Goal: Task Accomplishment & Management: Manage account settings

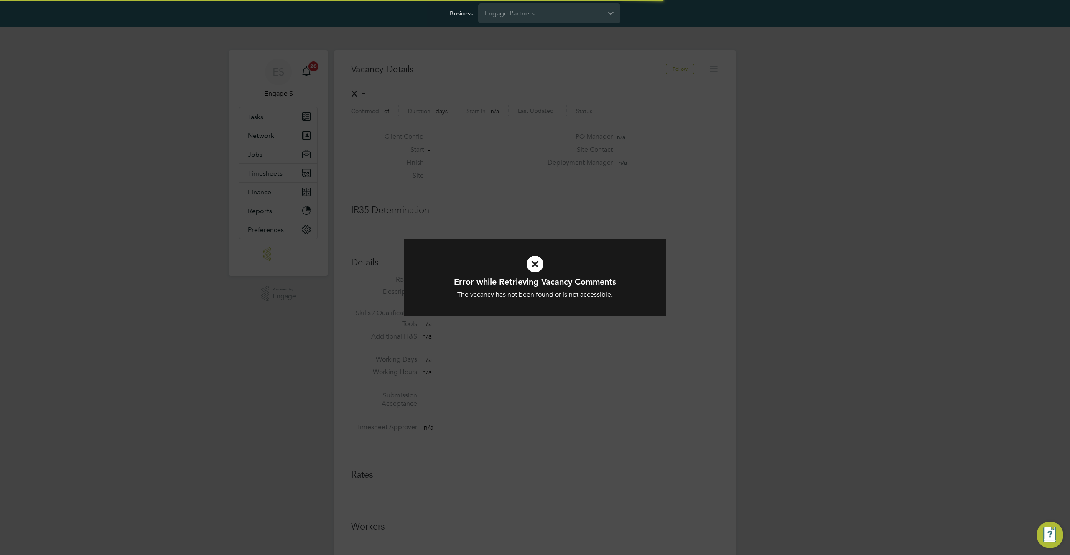
scroll to position [13, 165]
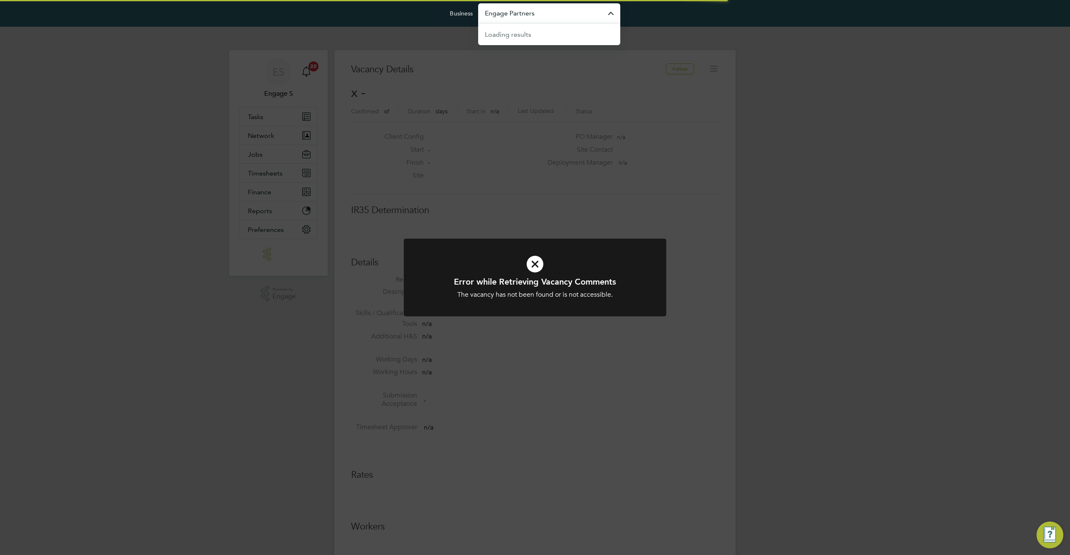
click at [572, 15] on input "Engage Partners" at bounding box center [549, 13] width 142 height 20
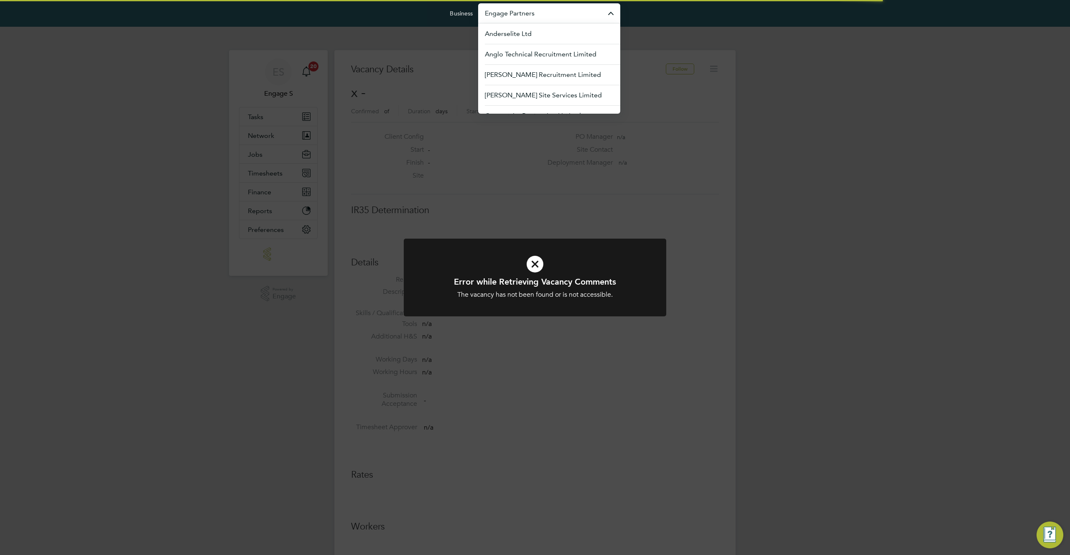
type input "l"
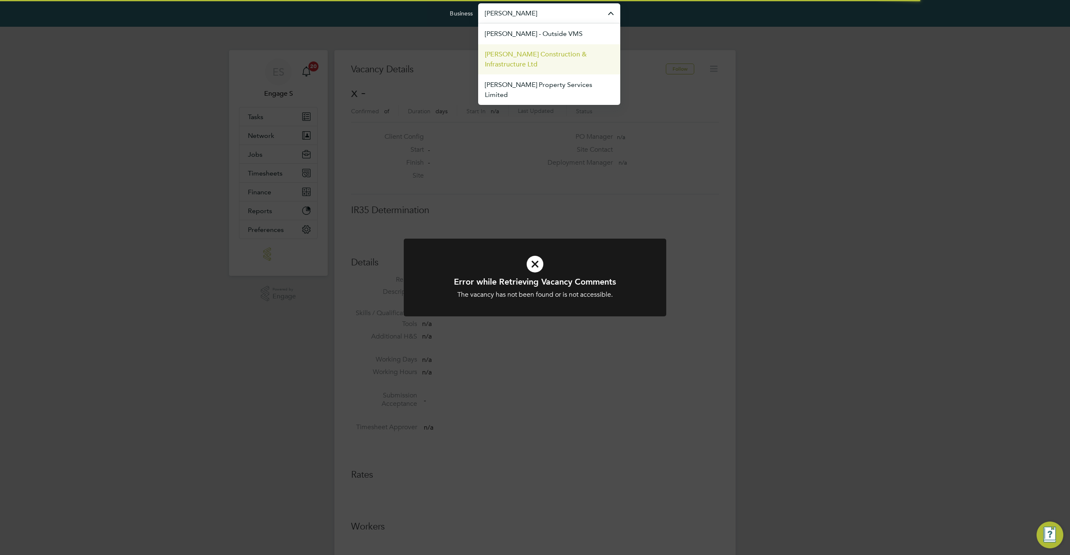
click at [526, 59] on span "[PERSON_NAME] Construction & Infrastructure Ltd" at bounding box center [549, 59] width 129 height 20
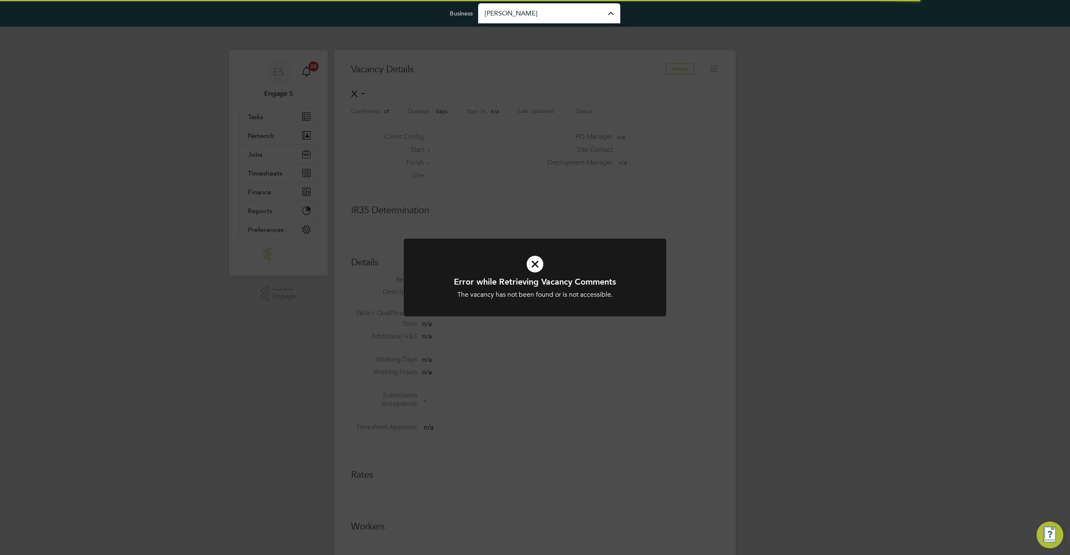
type input "[PERSON_NAME] Construction & Infrastructure Ltd"
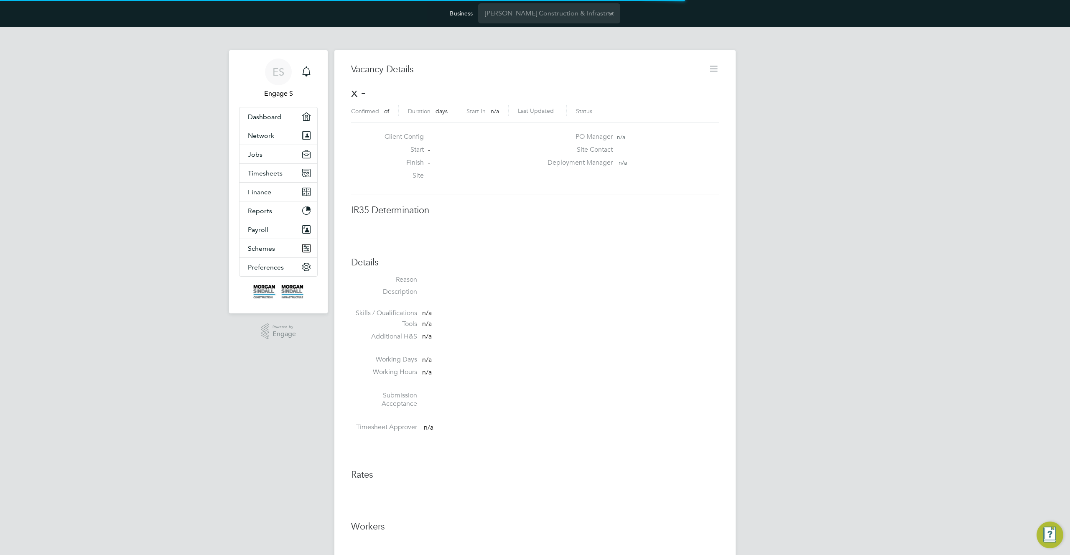
scroll to position [13, 165]
click at [272, 136] on span "Network" at bounding box center [261, 136] width 26 height 8
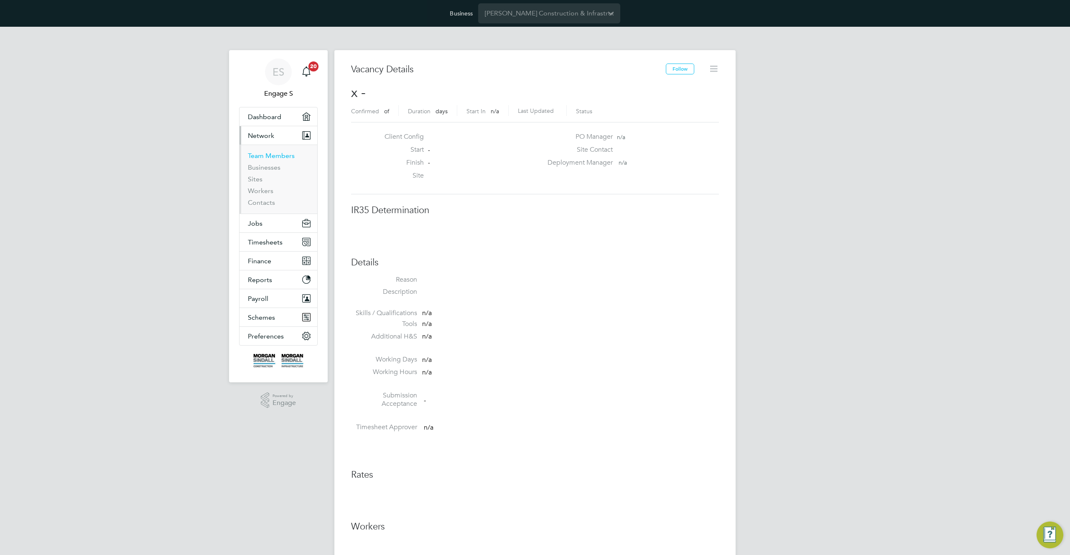
click at [268, 159] on link "Team Members" at bounding box center [271, 156] width 47 height 8
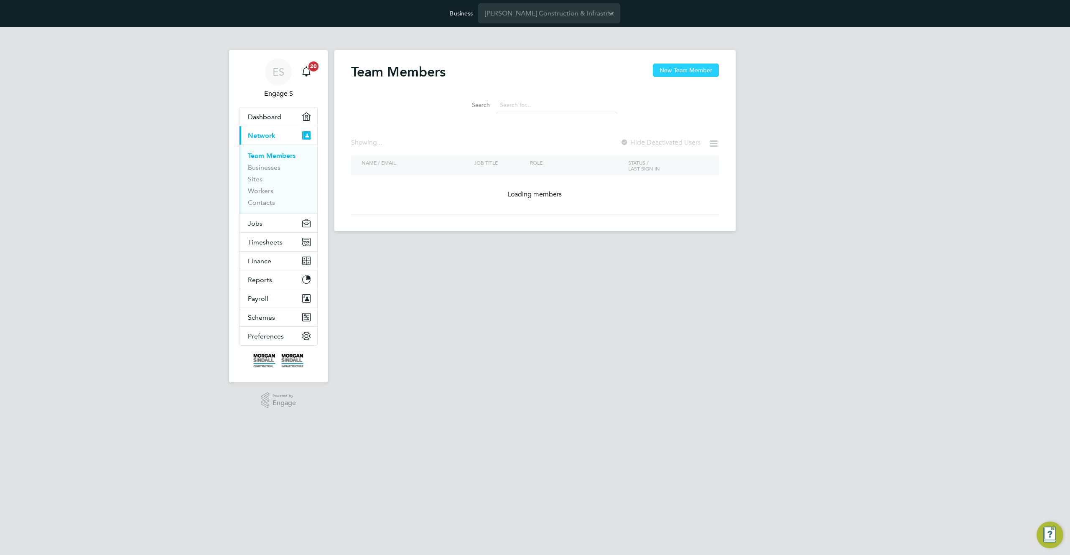
click at [684, 70] on button "New Team Member" at bounding box center [686, 70] width 66 height 13
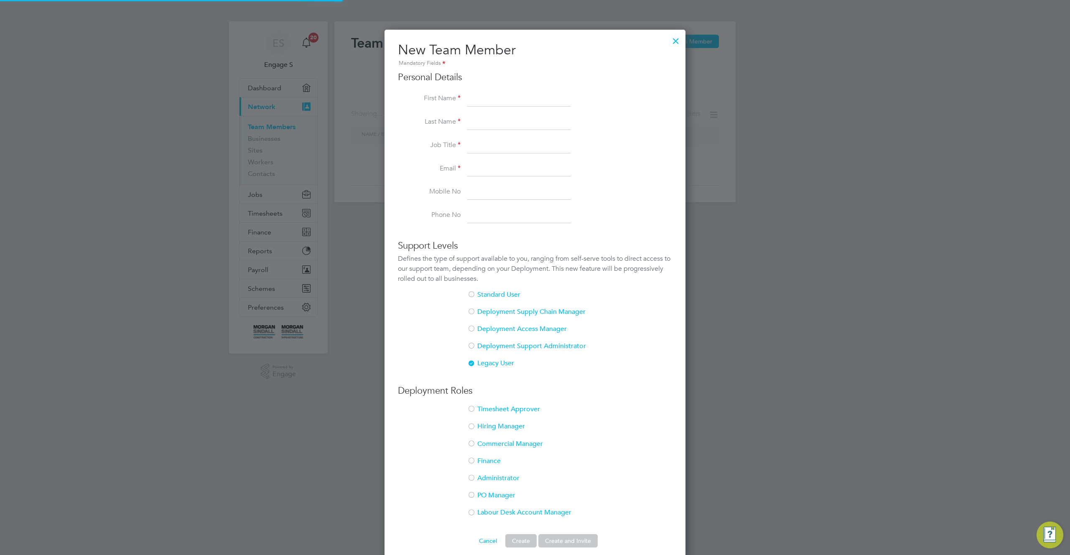
scroll to position [38, 0]
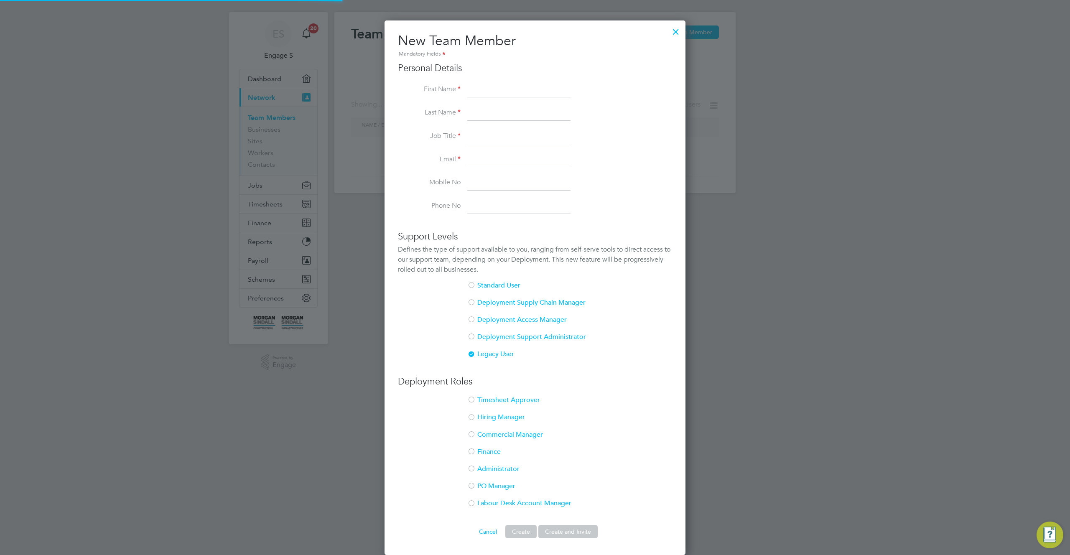
click at [507, 502] on li "Labour Desk Account Manager" at bounding box center [535, 507] width 274 height 17
click at [475, 504] on div at bounding box center [471, 504] width 8 height 8
click at [472, 500] on div at bounding box center [471, 504] width 8 height 8
click at [472, 503] on div at bounding box center [471, 504] width 8 height 8
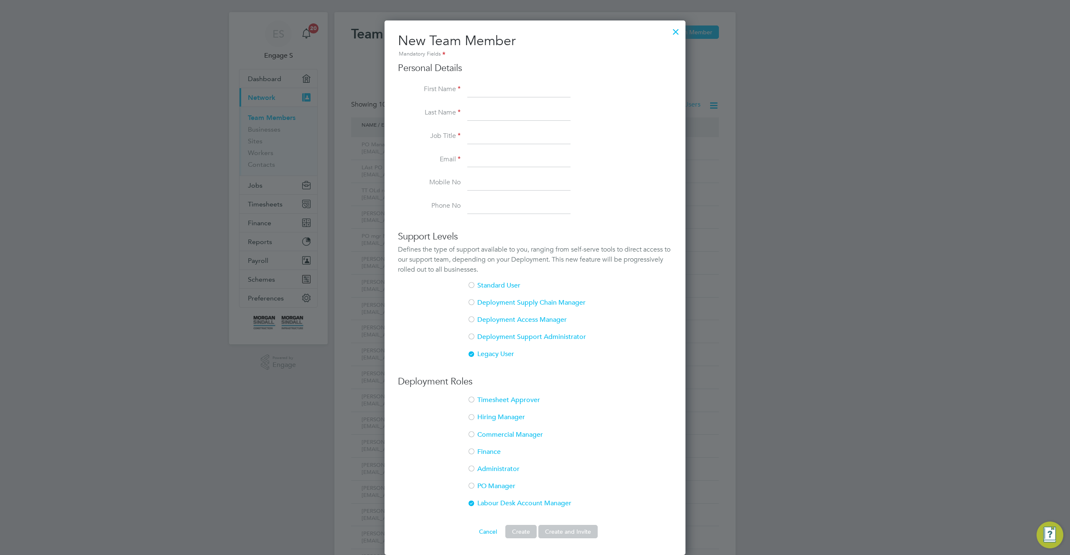
click at [498, 91] on input at bounding box center [518, 89] width 103 height 15
type input "test"
drag, startPoint x: 416, startPoint y: 155, endPoint x: 486, endPoint y: 132, distance: 74.3
click at [424, 153] on li "Email" at bounding box center [535, 164] width 274 height 23
click at [502, 116] on input at bounding box center [518, 113] width 103 height 15
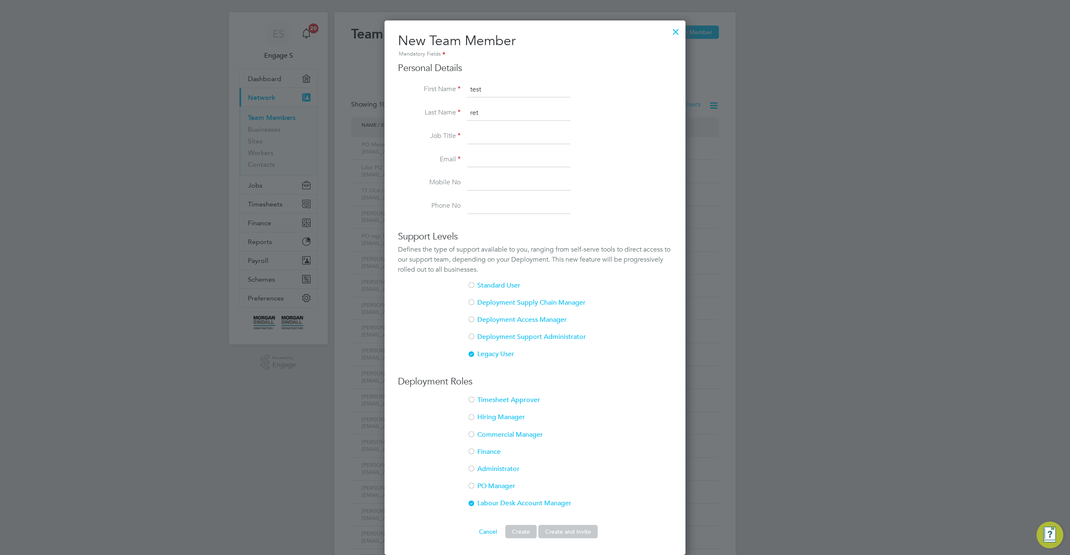
type input "ret"
drag, startPoint x: 430, startPoint y: 158, endPoint x: 472, endPoint y: 145, distance: 44.3
click at [431, 158] on label "Email" at bounding box center [429, 159] width 63 height 9
click at [486, 141] on input at bounding box center [518, 136] width 103 height 15
type input "qa"
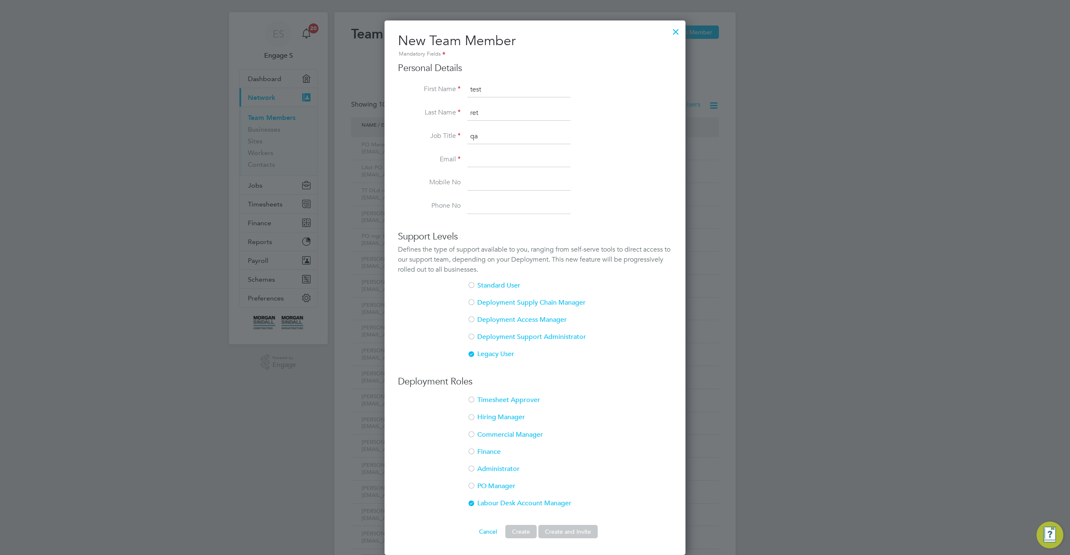
click at [932, 537] on div at bounding box center [535, 277] width 1070 height 555
click at [502, 164] on input at bounding box center [518, 160] width 103 height 15
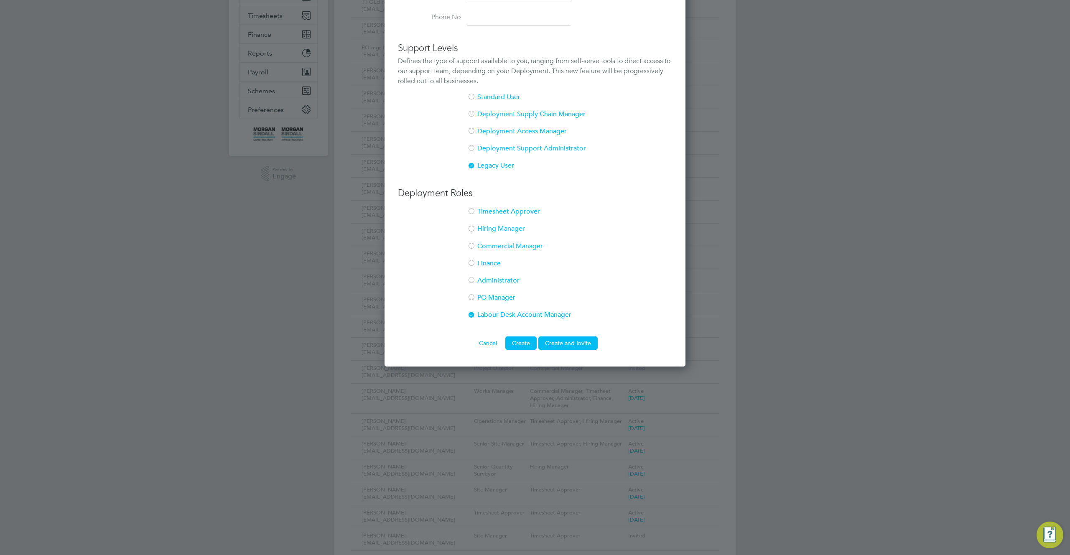
scroll to position [260, 0]
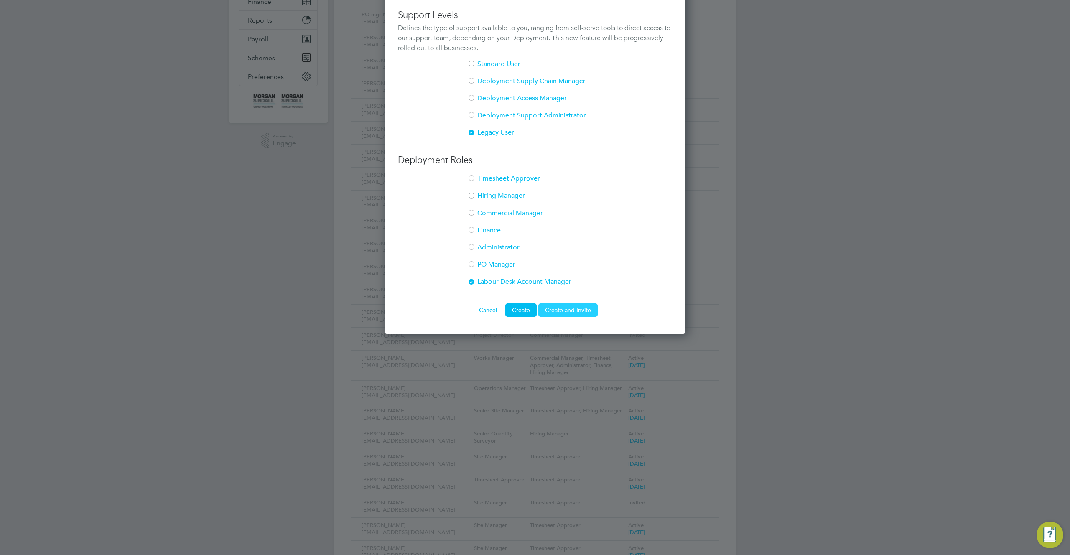
type input "asdggg@gmail.com"
click at [557, 312] on button "Create and Invite" at bounding box center [568, 310] width 59 height 13
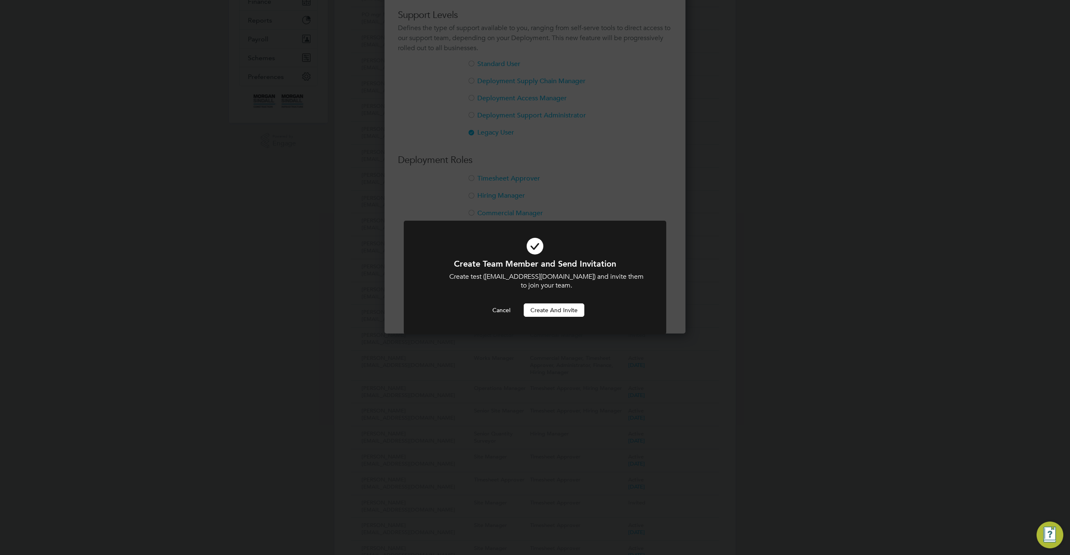
click at [557, 312] on button "Create and invite" at bounding box center [554, 310] width 61 height 13
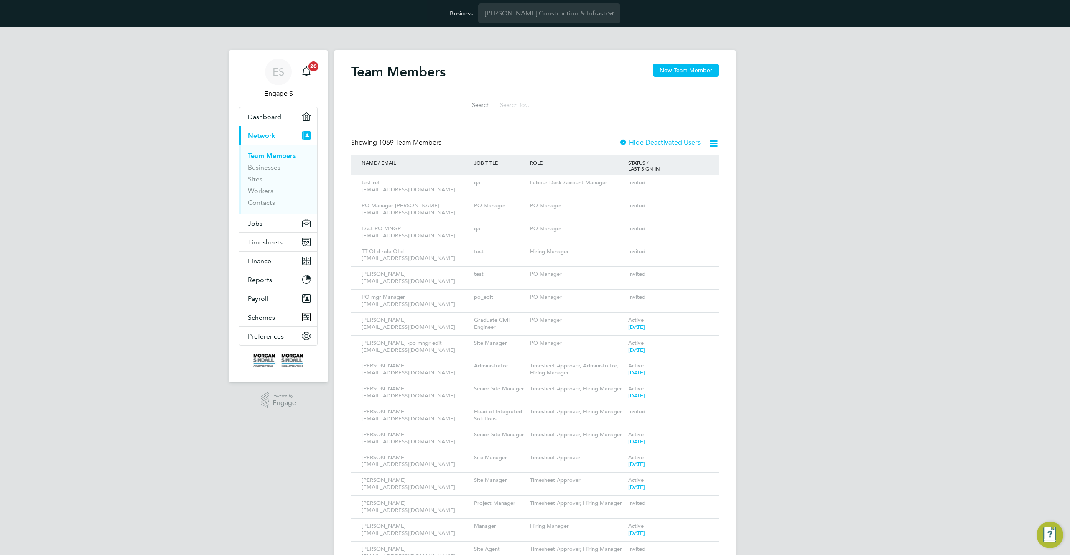
click at [512, 105] on input at bounding box center [557, 105] width 122 height 16
click at [700, 181] on icon at bounding box center [701, 183] width 8 height 10
click at [623, 278] on li "Impersonate" at bounding box center [654, 278] width 101 height 12
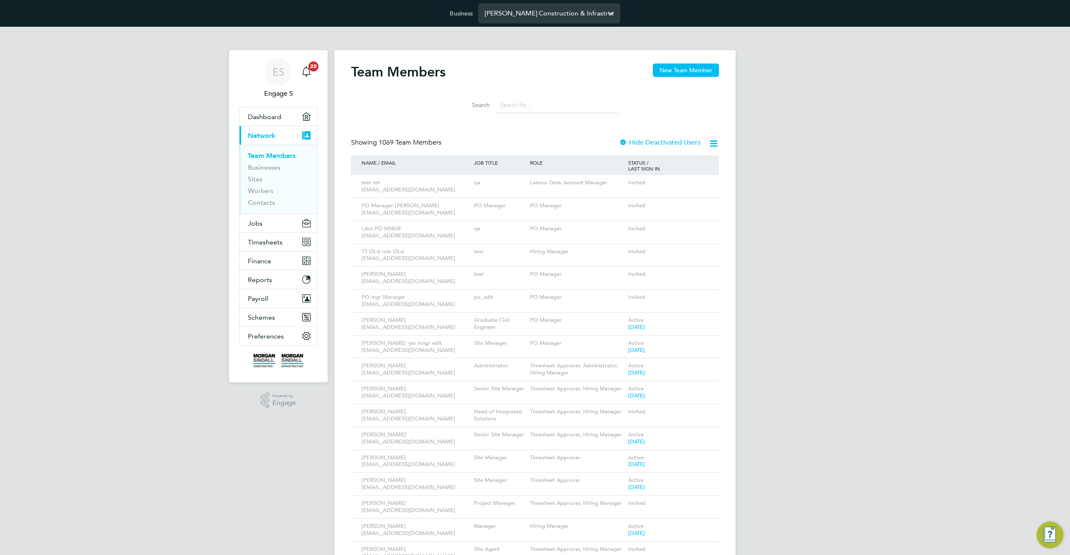
click at [546, 17] on input "Morgan Sindall Construction & Infrastructure Ltd" at bounding box center [549, 13] width 142 height 20
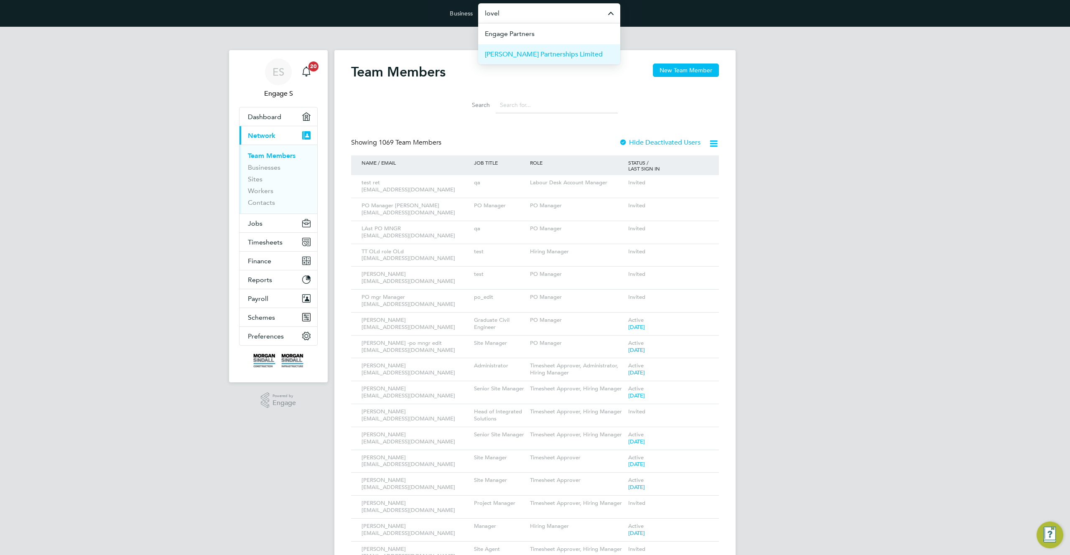
click at [549, 57] on span "[PERSON_NAME] Partnerships Limited" at bounding box center [544, 54] width 118 height 10
type input "[PERSON_NAME] Partnerships Limited"
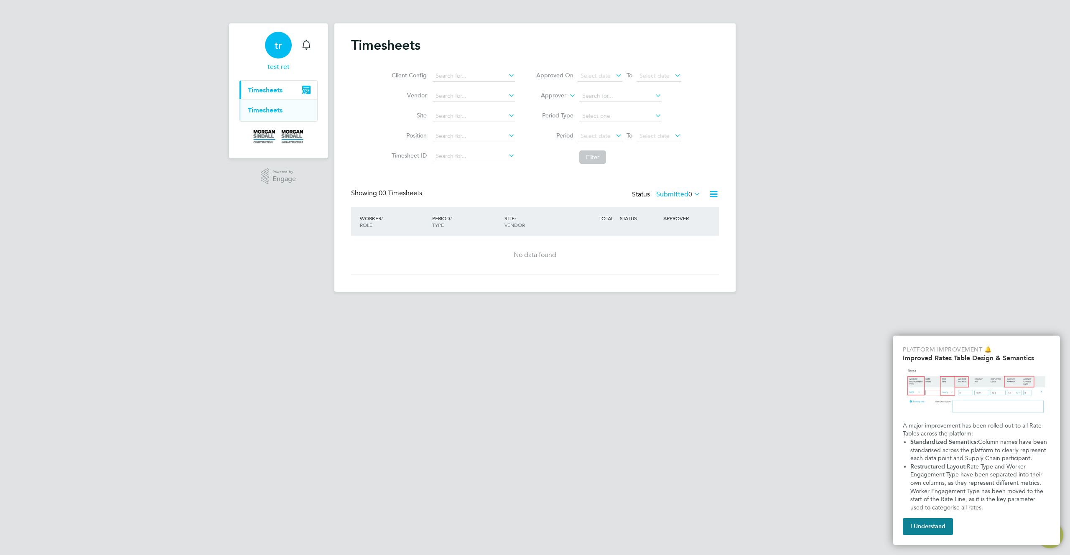
click at [281, 49] on span "tr" at bounding box center [279, 45] width 8 height 11
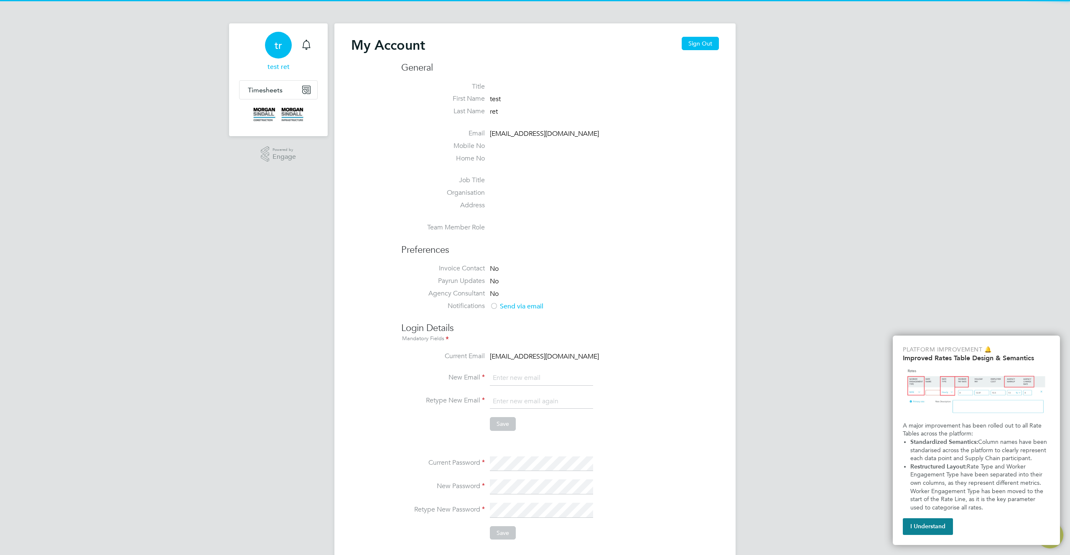
click at [649, 98] on li "First Name test" at bounding box center [560, 100] width 318 height 13
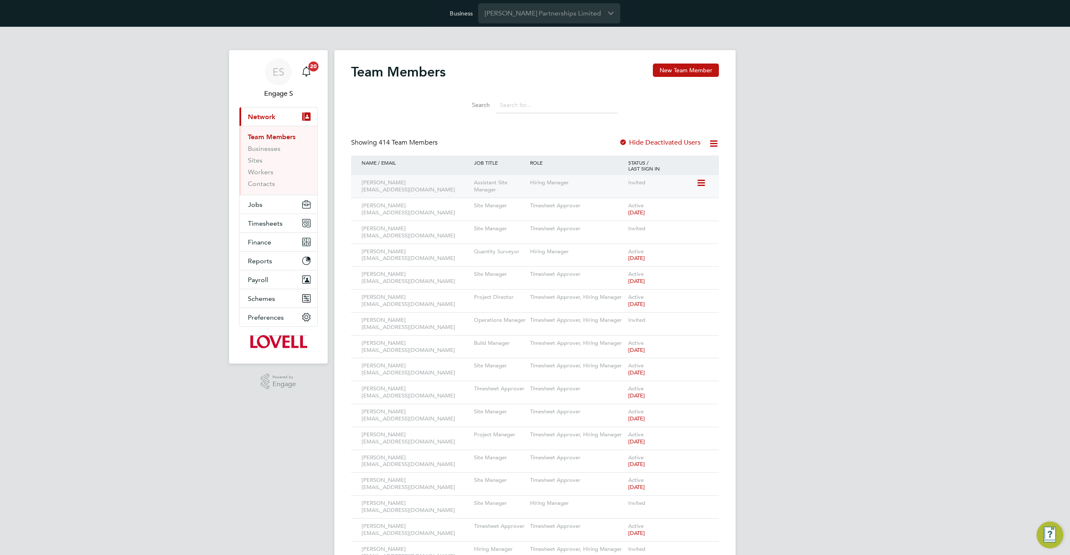
click at [700, 184] on icon at bounding box center [701, 183] width 8 height 10
click at [643, 203] on li "Edit User" at bounding box center [654, 203] width 101 height 12
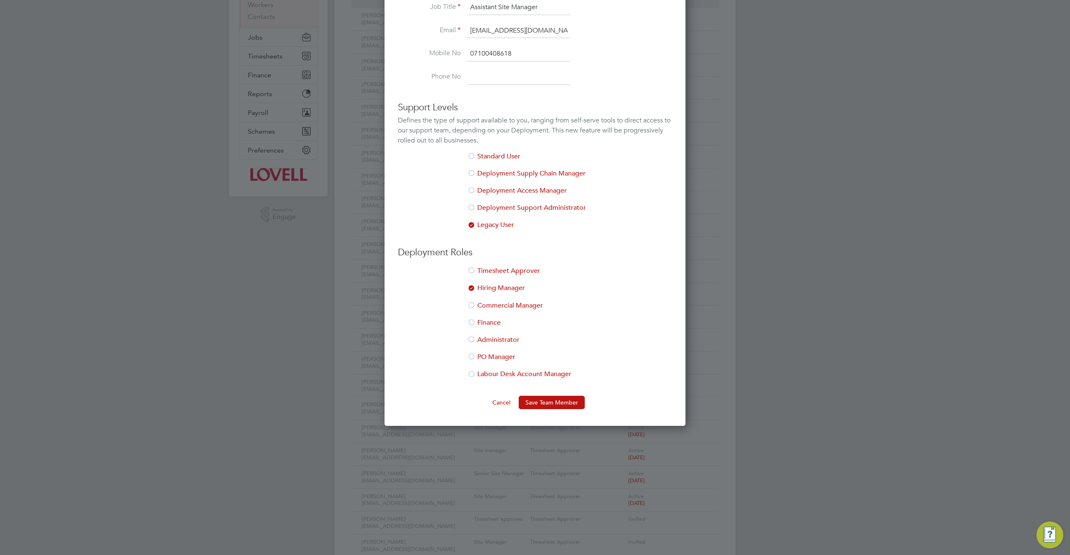
scroll to position [400, 0]
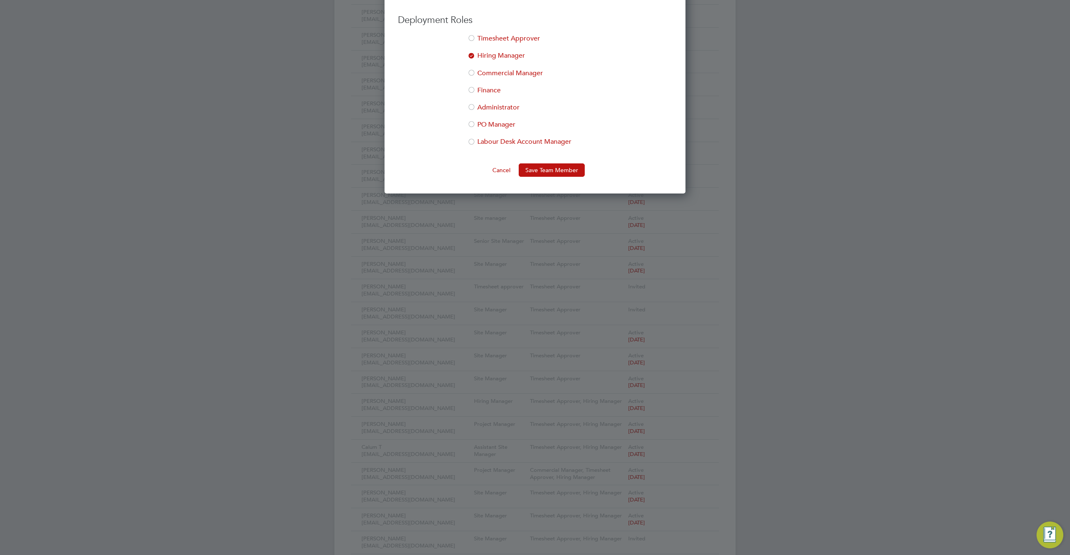
click at [480, 144] on li "Labour Desk Account Manager" at bounding box center [535, 146] width 274 height 17
click at [559, 171] on button "Save Team Member" at bounding box center [552, 169] width 66 height 13
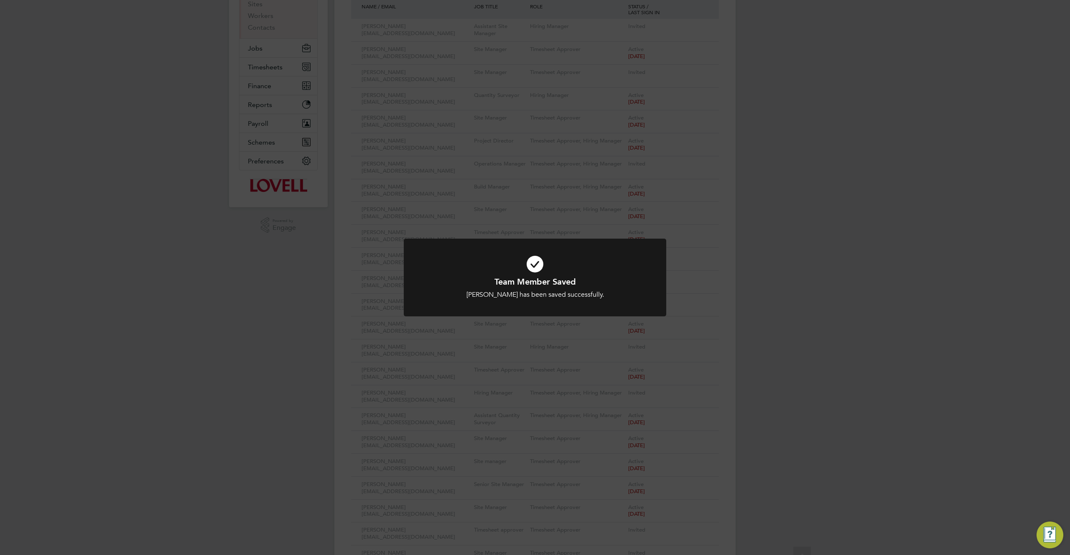
scroll to position [0, 0]
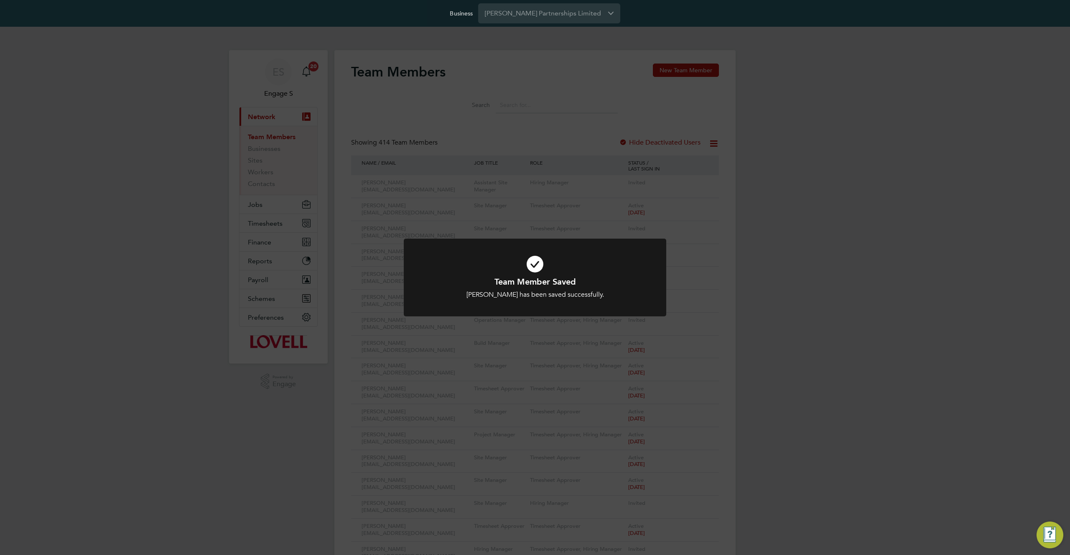
click at [694, 119] on div "Team Member Saved Aaron W has been saved successfully. Cancel Okay" at bounding box center [535, 277] width 1070 height 555
